Goal: Task Accomplishment & Management: Use online tool/utility

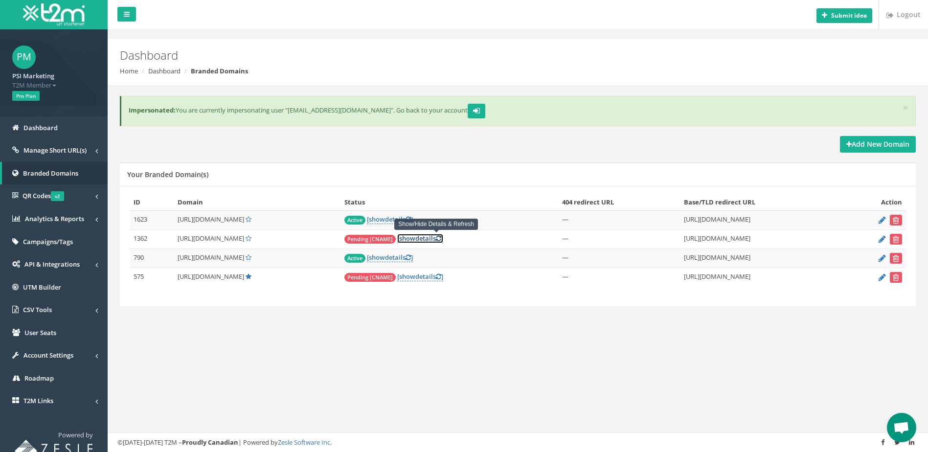
click at [443, 235] on link "[ show details ]" at bounding box center [420, 238] width 46 height 9
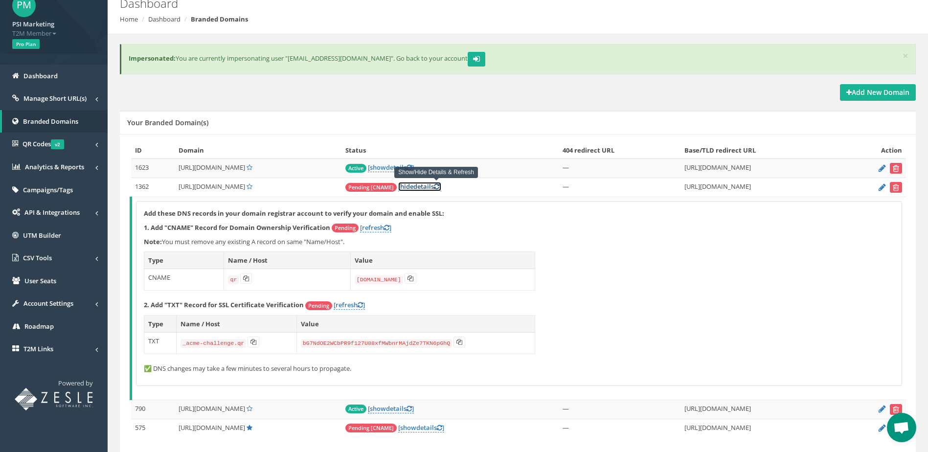
scroll to position [89, 0]
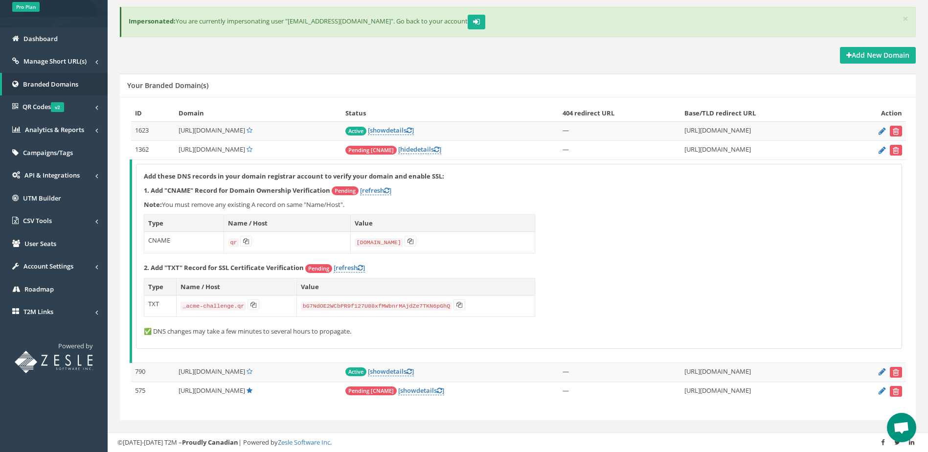
drag, startPoint x: 195, startPoint y: 148, endPoint x: 246, endPoint y: 151, distance: 50.9
click at [245, 151] on span "[URL][DOMAIN_NAME]" at bounding box center [212, 149] width 67 height 9
copy span "[DOMAIN_NAME]"
click at [251, 307] on icon at bounding box center [253, 305] width 6 height 6
copy span "[DOMAIN_NAME]"
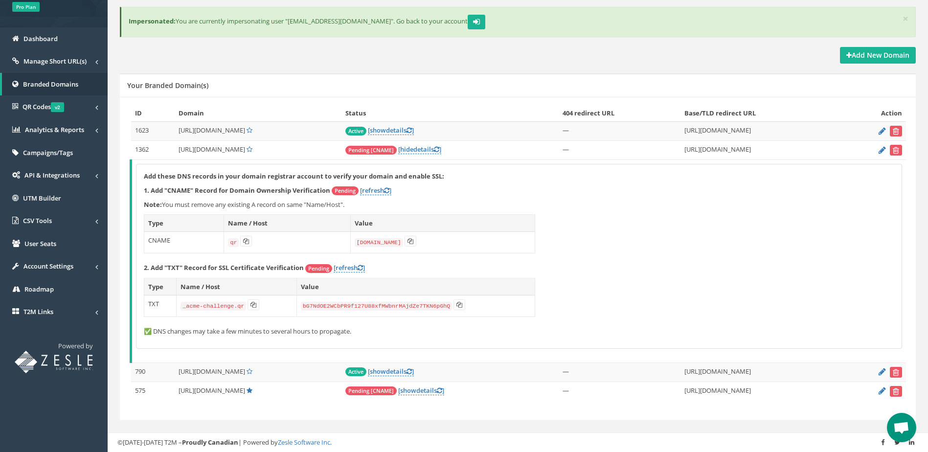
click at [594, 287] on div "Add these DNS records in your domain registrar account to verify your domain an…" at bounding box center [518, 256] width 765 height 184
click at [347, 267] on link "[refresh ]" at bounding box center [349, 267] width 31 height 9
click at [375, 190] on link "[refresh ]" at bounding box center [375, 190] width 31 height 9
copy span "[DOMAIN_NAME]"
drag, startPoint x: 196, startPoint y: 150, endPoint x: 245, endPoint y: 148, distance: 49.4
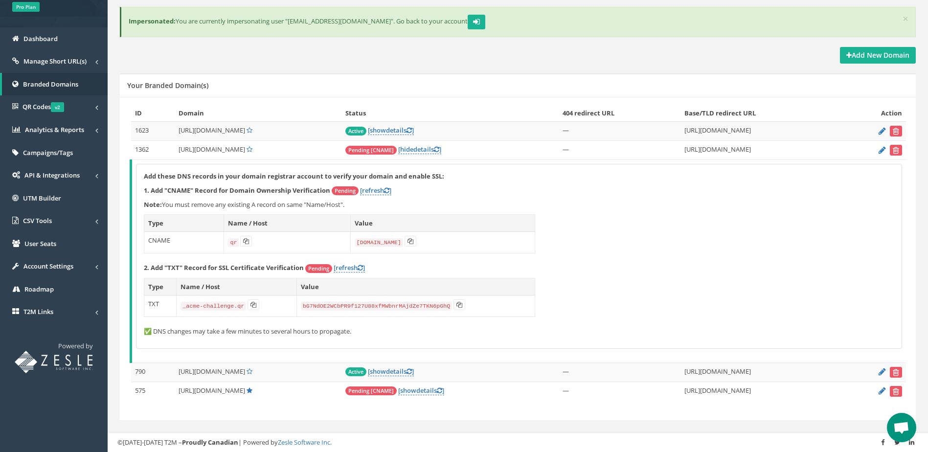
click at [245, 148] on span "[URL][DOMAIN_NAME]" at bounding box center [212, 149] width 67 height 9
click at [441, 147] on link "[ hide details ]" at bounding box center [419, 149] width 43 height 9
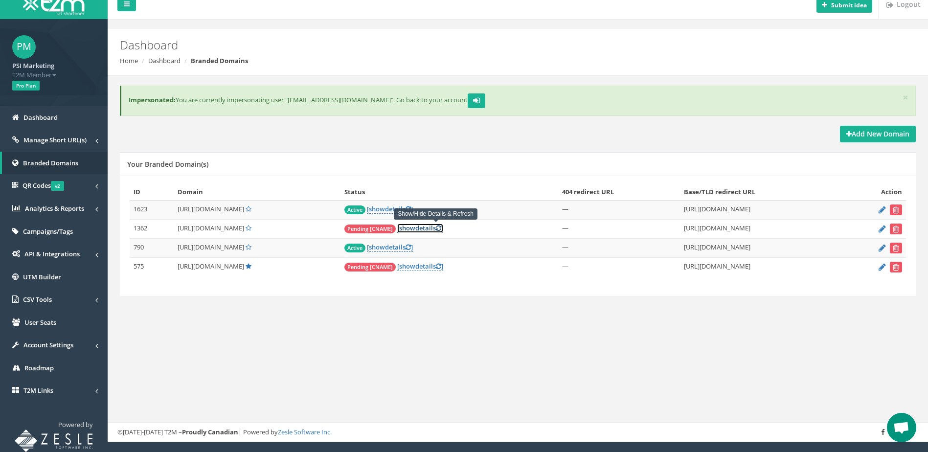
scroll to position [10, 0]
click at [443, 226] on link "[ show details ]" at bounding box center [420, 228] width 46 height 9
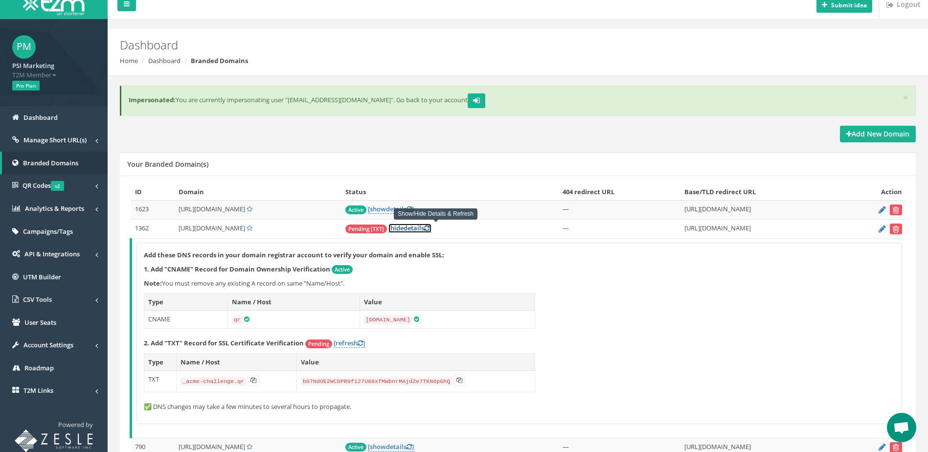
scroll to position [85, 0]
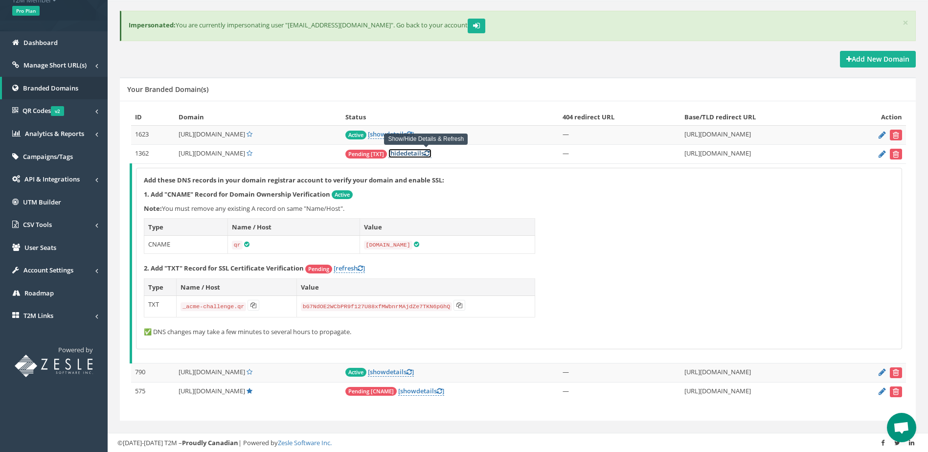
click at [431, 152] on link "[ hide details ]" at bounding box center [409, 153] width 43 height 9
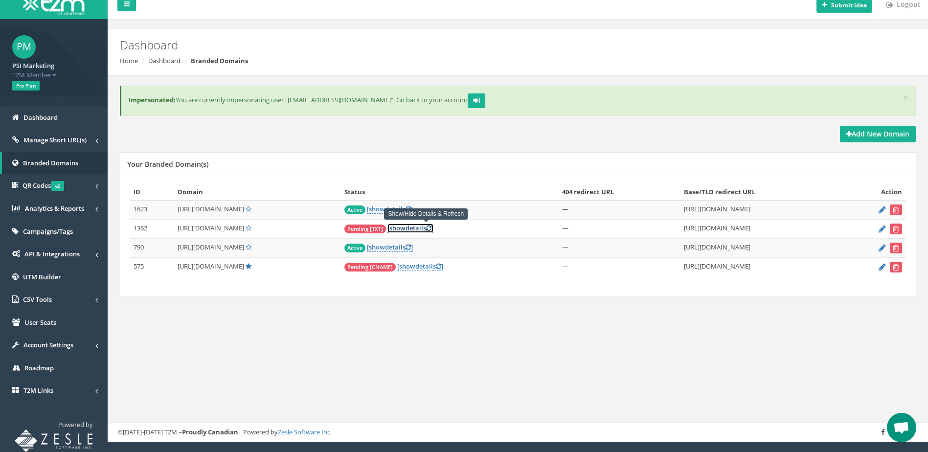
click at [406, 229] on span "show" at bounding box center [397, 228] width 16 height 9
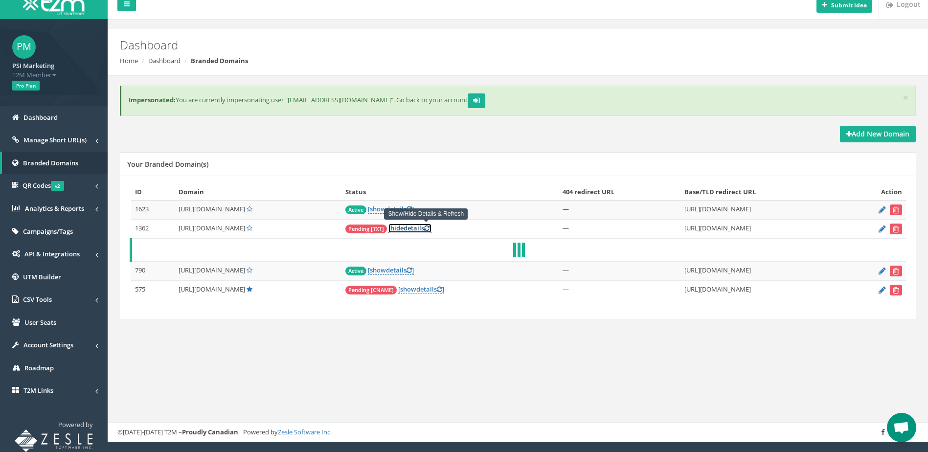
scroll to position [85, 0]
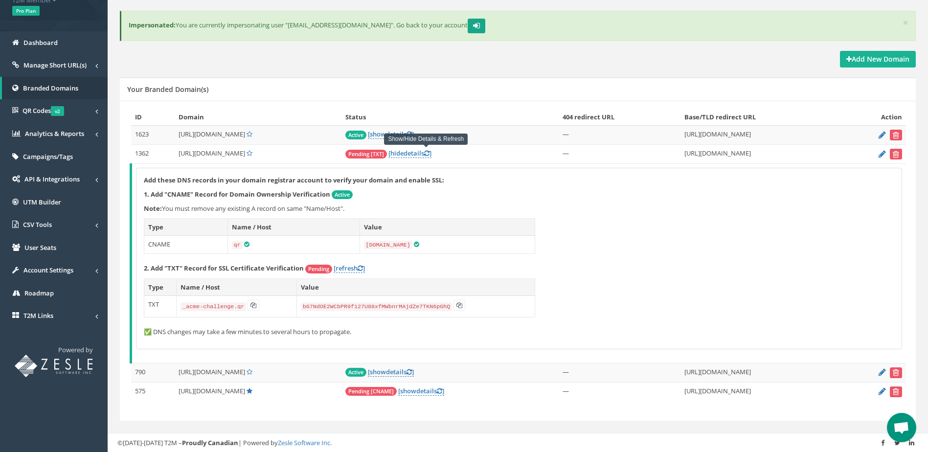
click at [480, 29] on button "submit" at bounding box center [477, 26] width 18 height 15
